Goal: Information Seeking & Learning: Learn about a topic

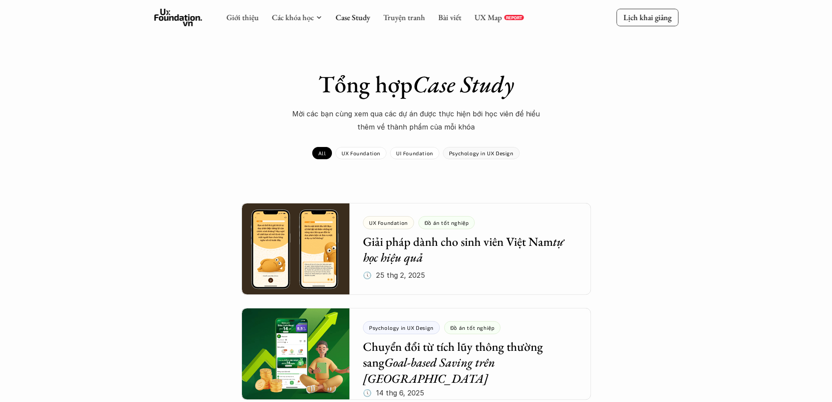
click at [370, 147] on div "UX Foundation" at bounding box center [361, 153] width 51 height 12
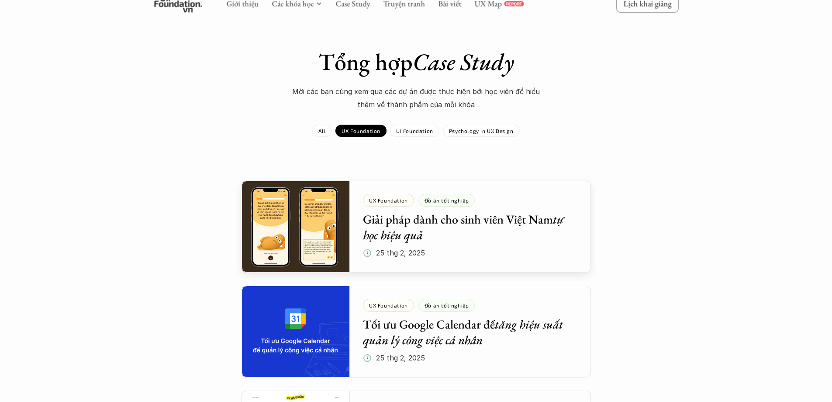
scroll to position [131, 0]
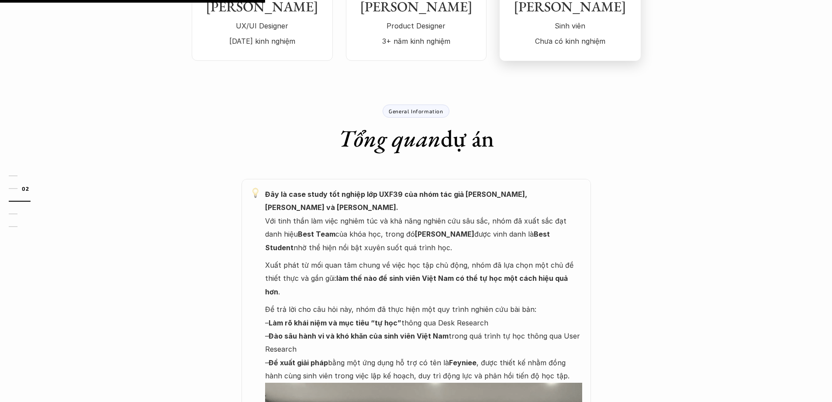
scroll to position [350, 0]
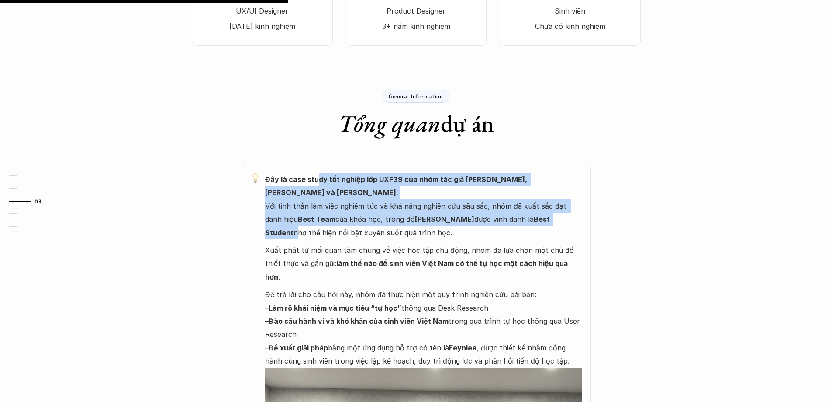
drag, startPoint x: 351, startPoint y: 174, endPoint x: 549, endPoint y: 208, distance: 200.9
click at [543, 205] on div "Đây là case study tốt nghiệp lớp UXF39 của nhóm tác giả [PERSON_NAME], [PERSON_…" at bounding box center [417, 389] width 350 height 450
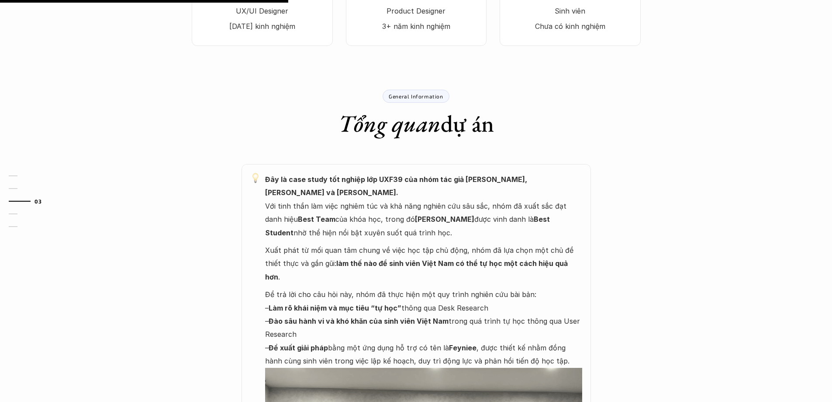
click at [566, 218] on p "Đây là case study tốt nghiệp lớp UXF39 của nhóm tác giả [PERSON_NAME], [PERSON_…" at bounding box center [423, 206] width 317 height 66
drag, startPoint x: 262, startPoint y: 205, endPoint x: 496, endPoint y: 221, distance: 234.7
click at [445, 215] on div "Đây là case study tốt nghiệp lớp UXF39 của nhóm tác giả [PERSON_NAME], [PERSON_…" at bounding box center [417, 389] width 350 height 450
click at [496, 221] on p "Đây là case study tốt nghiệp lớp UXF39 của nhóm tác giả [PERSON_NAME], [PERSON_…" at bounding box center [423, 206] width 317 height 66
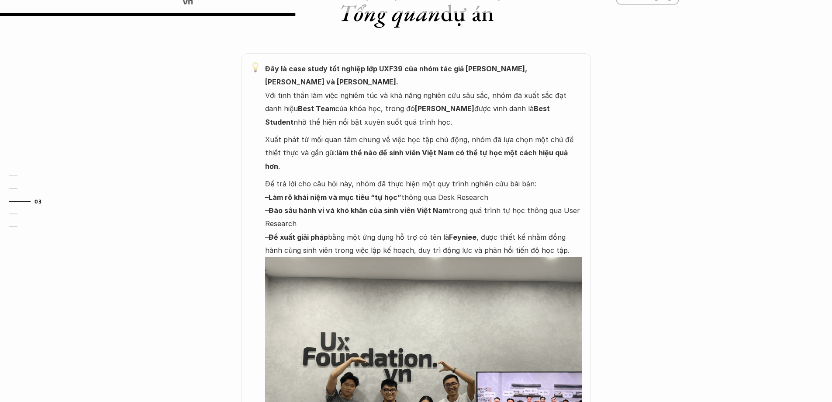
scroll to position [481, 0]
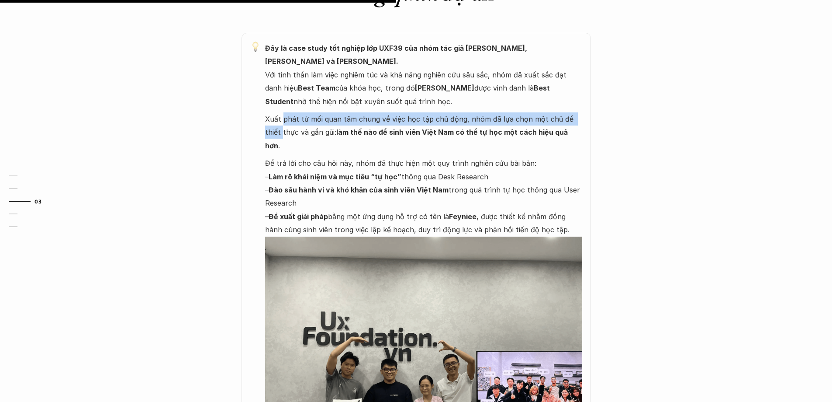
drag, startPoint x: 288, startPoint y: 107, endPoint x: 589, endPoint y: 105, distance: 301.1
click at [589, 105] on div "Đây là case study tốt nghiệp lớp UXF39 của nhóm tác giả [PERSON_NAME], [PERSON_…" at bounding box center [417, 258] width 350 height 450
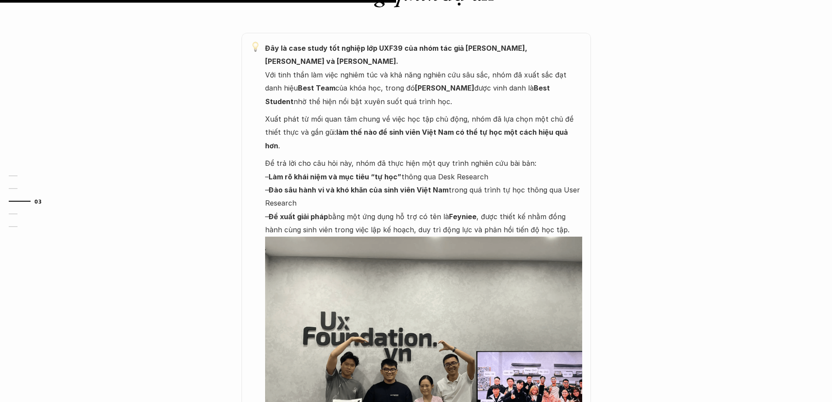
click at [532, 124] on p "Xuất phát từ mối quan tâm chung về việc học tập chủ động, nhóm đã lựa chọn một …" at bounding box center [423, 132] width 317 height 40
drag, startPoint x: 307, startPoint y: 118, endPoint x: 579, endPoint y: 121, distance: 271.8
click at [579, 121] on p "Xuất phát từ mối quan tâm chung về việc học tập chủ động, nhóm đã lựa chọn một …" at bounding box center [423, 132] width 317 height 40
click at [551, 157] on p "Để trả lời cho câu hỏi này, nhóm đã thực hiện một quy trình nghiên cứu bài bản:…" at bounding box center [423, 196] width 317 height 80
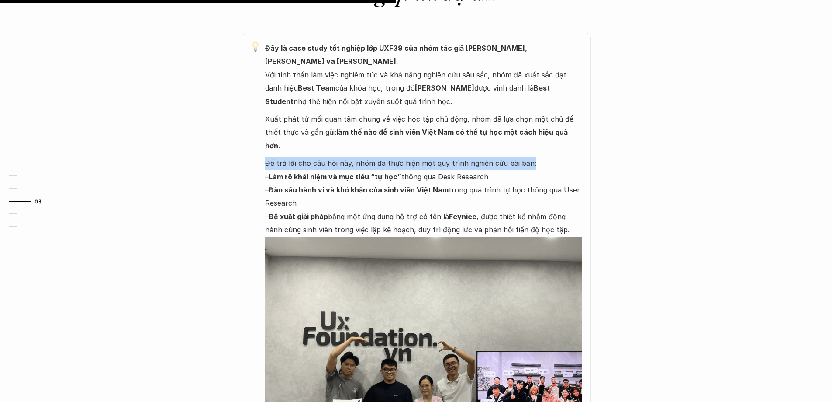
drag, startPoint x: 256, startPoint y: 141, endPoint x: 549, endPoint y: 138, distance: 293.2
click at [549, 138] on div "Đây là case study tốt nghiệp lớp UXF39 của nhóm tác giả [PERSON_NAME], [PERSON_…" at bounding box center [417, 258] width 350 height 450
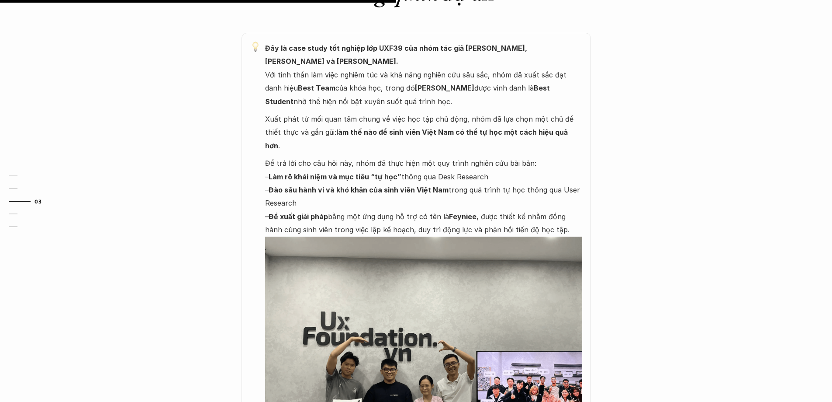
click at [570, 172] on p "Để trả lời cho câu hỏi này, nhóm đã thực hiện một quy trình nghiên cứu bài bản:…" at bounding box center [423, 196] width 317 height 80
drag, startPoint x: 267, startPoint y: 149, endPoint x: 537, endPoint y: 145, distance: 270.1
click at [534, 156] on p "Để trả lời cho câu hỏi này, nhóm đã thực hiện một quy trình nghiên cứu bài bản:…" at bounding box center [423, 196] width 317 height 80
click at [561, 156] on p "Để trả lời cho câu hỏi này, nhóm đã thực hiện một quy trình nghiên cứu bài bản:…" at bounding box center [423, 196] width 317 height 80
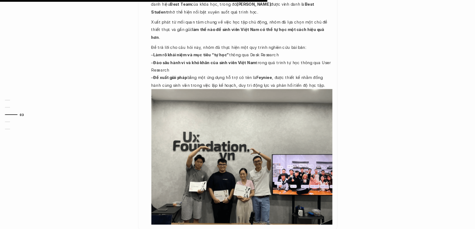
scroll to position [568, 0]
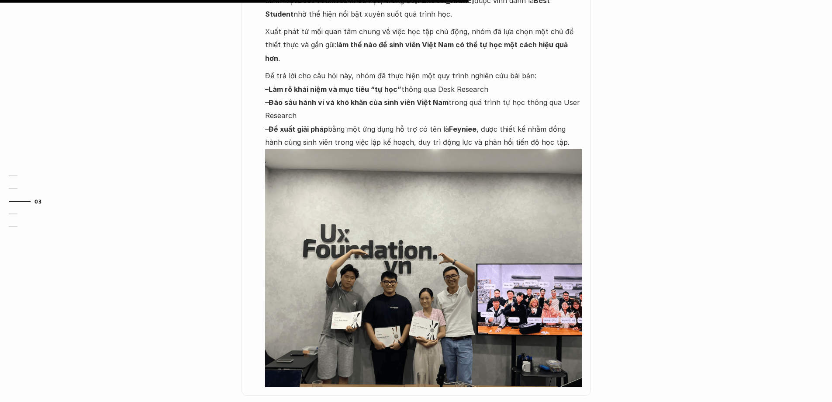
click at [556, 282] on img at bounding box center [423, 268] width 317 height 238
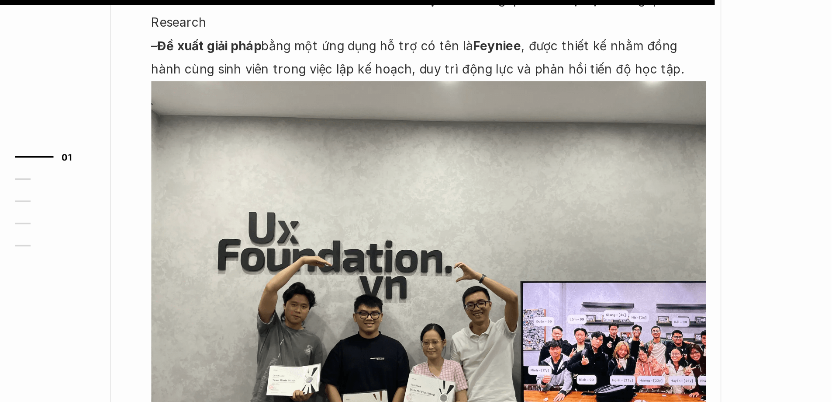
scroll to position [868, 0]
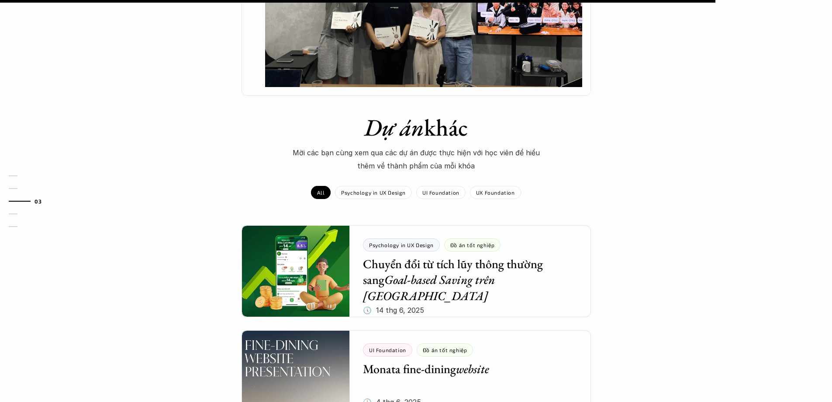
click at [647, 117] on div "Dự án khác Mời các bạn cùng xem qua các dự án được thực hiện với học viên để hi…" at bounding box center [416, 169] width 832 height 112
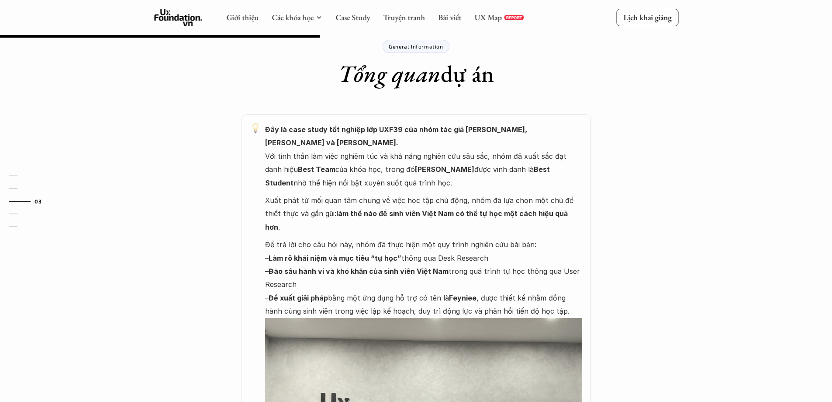
scroll to position [387, 0]
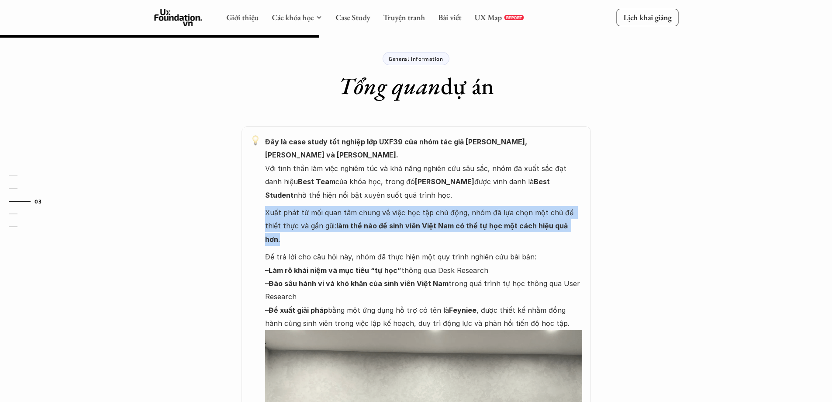
drag, startPoint x: 261, startPoint y: 200, endPoint x: 564, endPoint y: 212, distance: 303.1
click at [564, 212] on div "Đây là case study tốt nghiệp lớp UXF39 của nhóm tác giả [PERSON_NAME], [PERSON_…" at bounding box center [417, 351] width 350 height 450
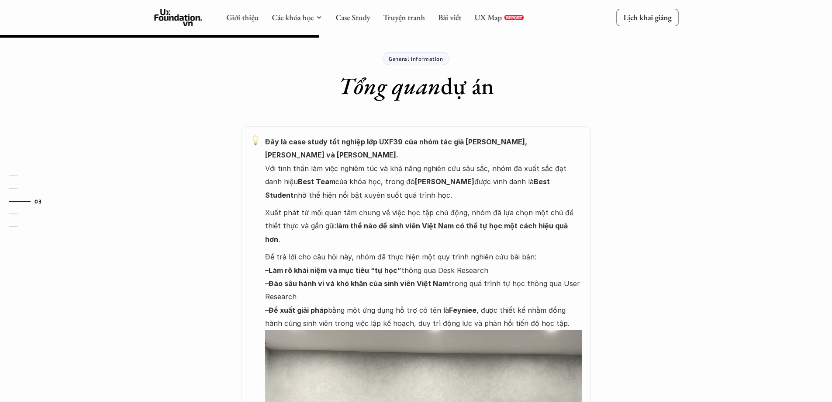
click at [568, 250] on p "Để trả lời cho câu hỏi này, nhóm đã thực hiện một quy trình nghiên cứu bài bản:…" at bounding box center [423, 290] width 317 height 80
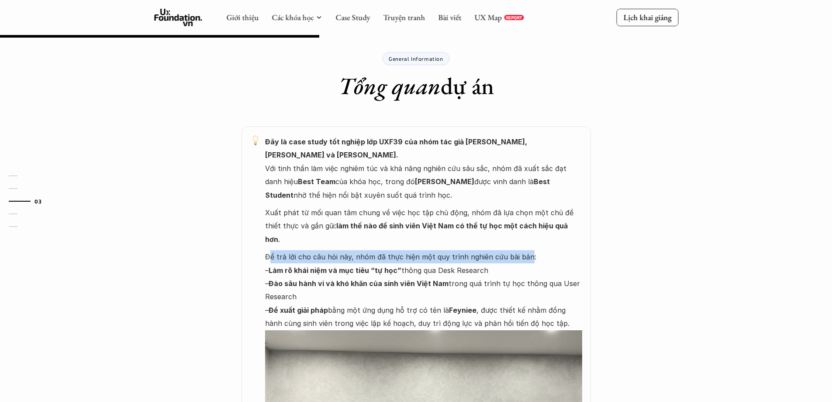
drag, startPoint x: 268, startPoint y: 229, endPoint x: 523, endPoint y: 230, distance: 255.6
click at [523, 250] on p "Để trả lời cho câu hỏi này, nhóm đã thực hiện một quy trình nghiên cứu bài bản:…" at bounding box center [423, 290] width 317 height 80
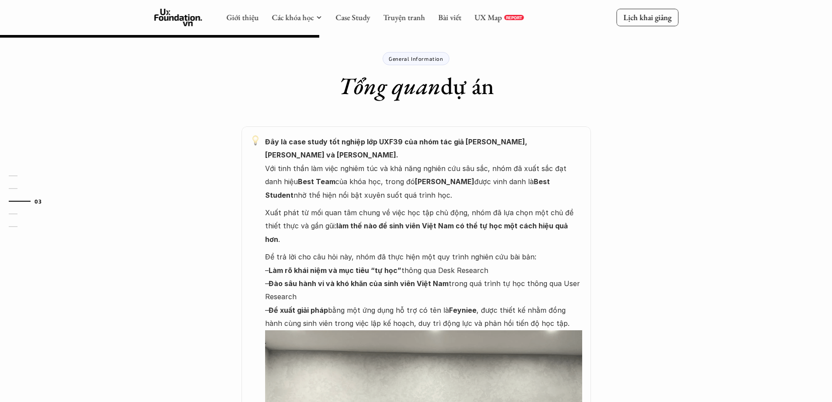
drag, startPoint x: 533, startPoint y: 258, endPoint x: 430, endPoint y: 251, distance: 103.3
click at [530, 259] on p "Để trả lời cho câu hỏi này, nhóm đã thực hiện một quy trình nghiên cứu bài bản:…" at bounding box center [423, 290] width 317 height 80
click at [287, 266] on strong "Làm rõ khái niệm và mục tiêu “tự học”" at bounding box center [335, 270] width 133 height 9
click at [281, 266] on strong "Làm rõ khái niệm và mục tiêu “tự học”" at bounding box center [335, 270] width 133 height 9
drag, startPoint x: 273, startPoint y: 256, endPoint x: 396, endPoint y: 268, distance: 123.9
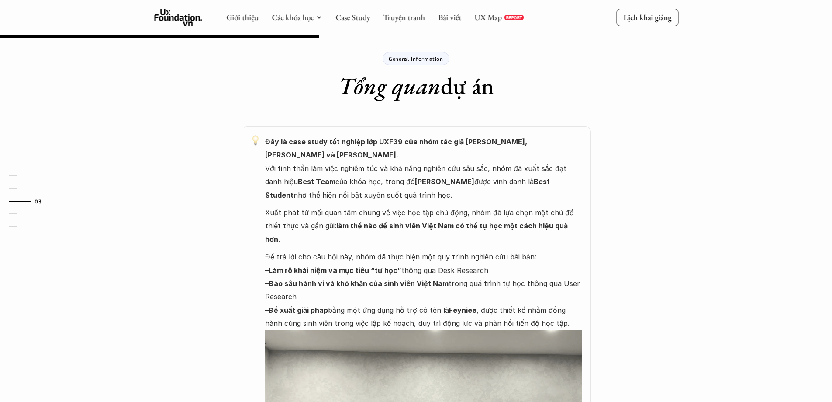
click at [396, 268] on p "Để trả lời cho câu hỏi này, nhóm đã thực hiện một quy trình nghiên cứu bài bản:…" at bounding box center [423, 290] width 317 height 80
click at [391, 275] on p "Để trả lời cho câu hỏi này, nhóm đã thực hiện một quy trình nghiên cứu bài bản:…" at bounding box center [423, 290] width 317 height 80
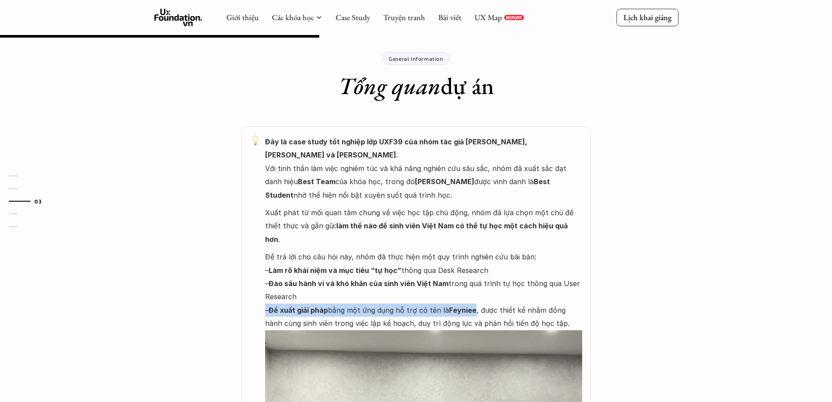
drag, startPoint x: 265, startPoint y: 282, endPoint x: 475, endPoint y: 283, distance: 209.3
click at [475, 283] on p "Để trả lời cho câu hỏi này, nhóm đã thực hiện một quy trình nghiên cứu bài bản:…" at bounding box center [423, 290] width 317 height 80
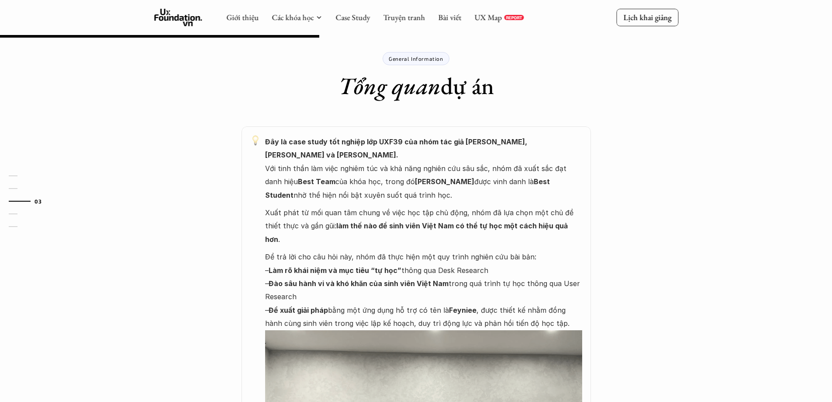
click at [513, 278] on p "Để trả lời cho câu hỏi này, nhóm đã thực hiện một quy trình nghiên cứu bài bản:…" at bounding box center [423, 290] width 317 height 80
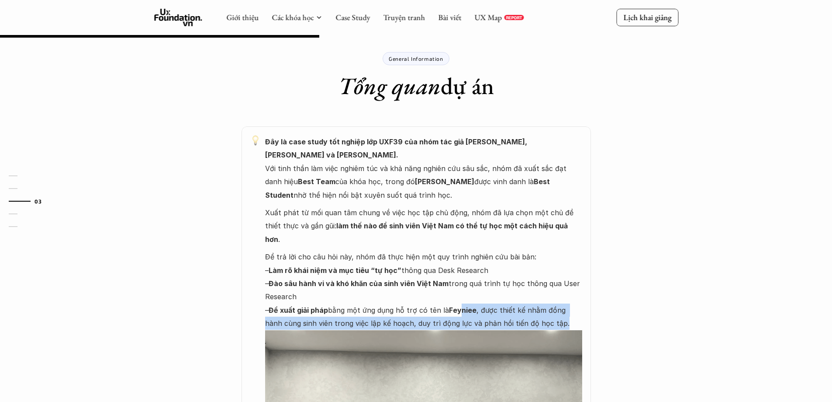
drag, startPoint x: 465, startPoint y: 281, endPoint x: 550, endPoint y: 291, distance: 85.7
click at [550, 291] on p "Để trả lời cho câu hỏi này, nhóm đã thực hiện một quy trình nghiên cứu bài bản:…" at bounding box center [423, 290] width 317 height 80
click at [568, 289] on p "Để trả lời cho câu hỏi này, nhóm đã thực hiện một quy trình nghiên cứu bài bản:…" at bounding box center [423, 290] width 317 height 80
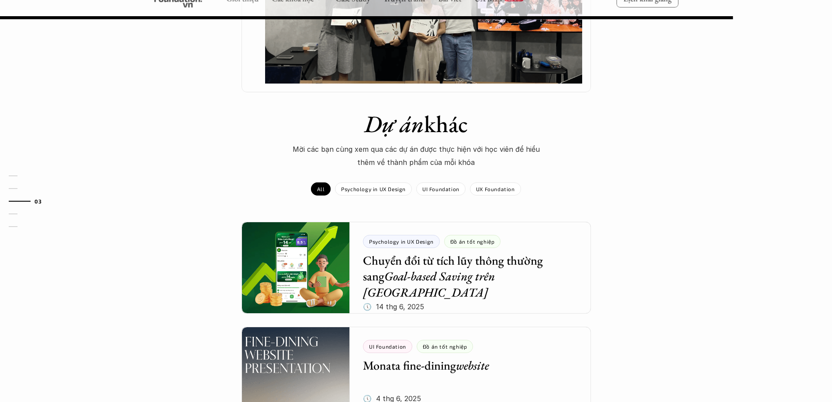
scroll to position [868, 0]
